Goal: Information Seeking & Learning: Learn about a topic

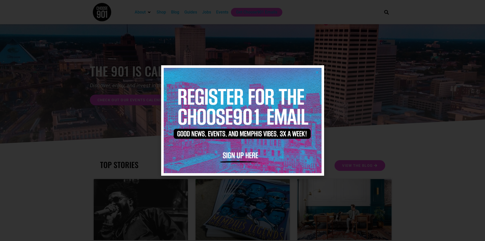
click at [318, 74] on icon "Close" at bounding box center [317, 72] width 4 height 4
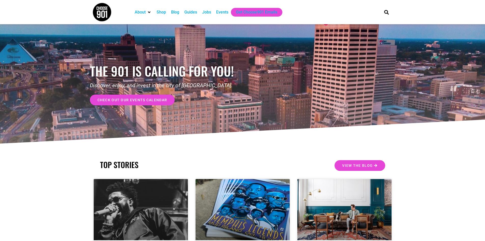
click at [188, 11] on div "Guides" at bounding box center [190, 12] width 13 height 6
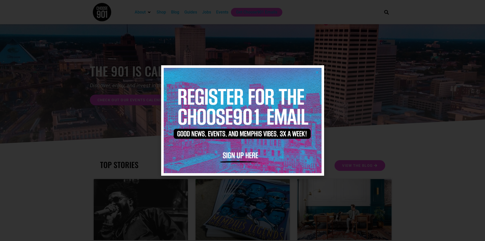
click at [316, 72] on icon "Close" at bounding box center [317, 72] width 4 height 4
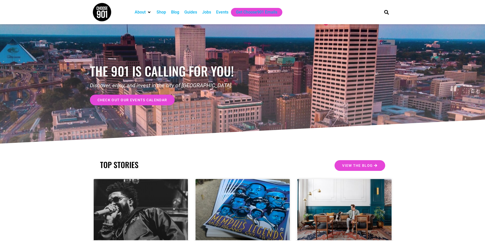
click at [121, 97] on link "check out our events calendar" at bounding box center [132, 99] width 85 height 11
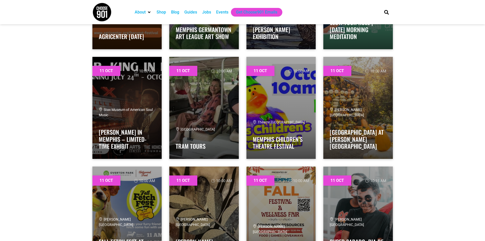
scroll to position [2038, 0]
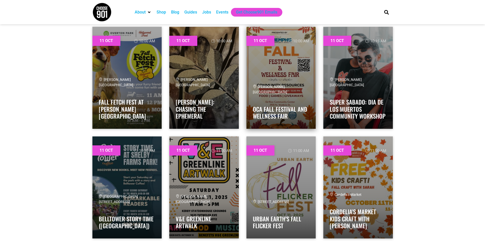
click at [293, 70] on link at bounding box center [281, 78] width 70 height 102
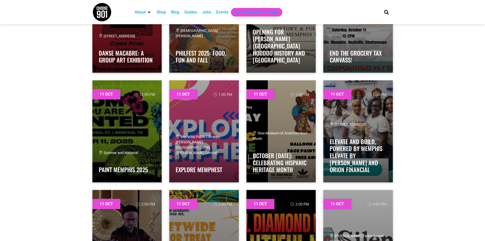
scroll to position [2318, 0]
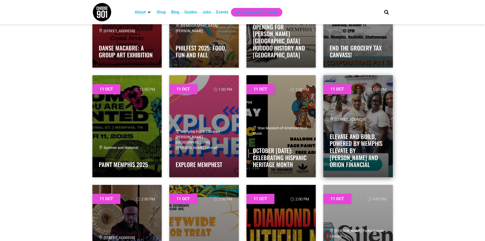
click at [378, 117] on link at bounding box center [358, 126] width 70 height 102
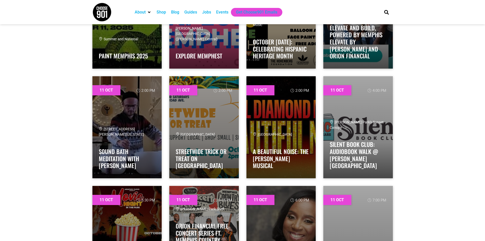
scroll to position [2706, 0]
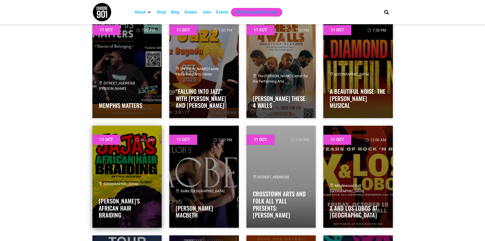
click at [125, 169] on link at bounding box center [127, 177] width 70 height 102
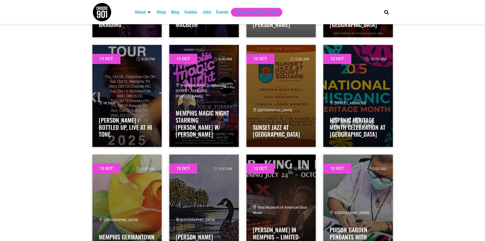
scroll to position [2913, 0]
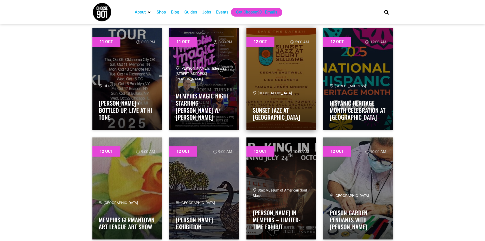
click at [261, 72] on link at bounding box center [281, 79] width 70 height 102
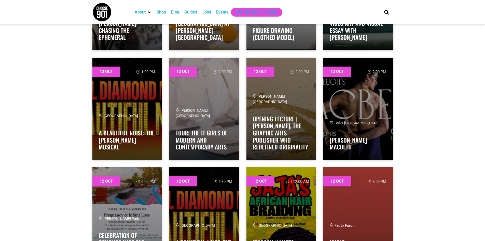
scroll to position [3222, 0]
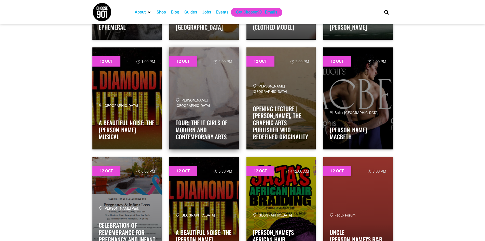
click at [209, 110] on div "[PERSON_NAME][GEOGRAPHIC_DATA] Tour: The It Girls of Modern and Contemporary Ar…" at bounding box center [204, 120] width 57 height 45
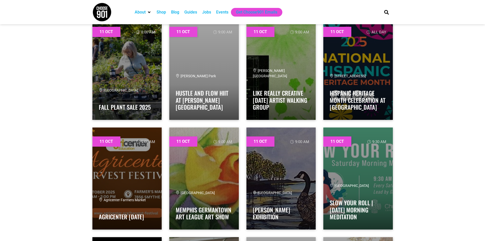
scroll to position [1812, 0]
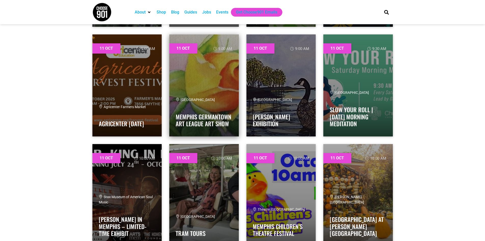
click at [206, 84] on link at bounding box center [204, 85] width 70 height 102
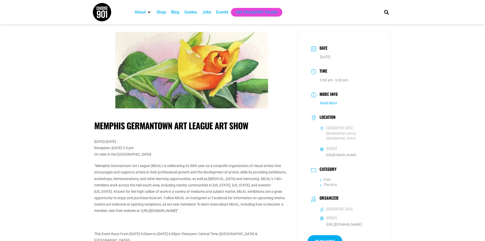
click at [323, 104] on link "Read More" at bounding box center [328, 103] width 17 height 4
